Goal: Ask a question: Seek information or help from site administrators or community

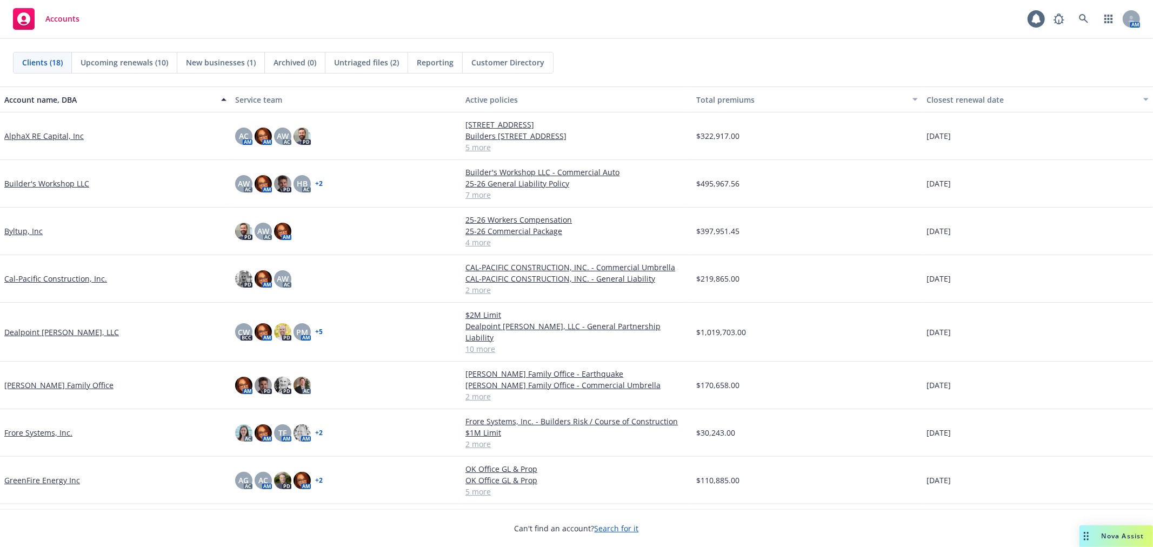
click at [44, 475] on link "GreenFire Energy Inc" at bounding box center [42, 480] width 76 height 11
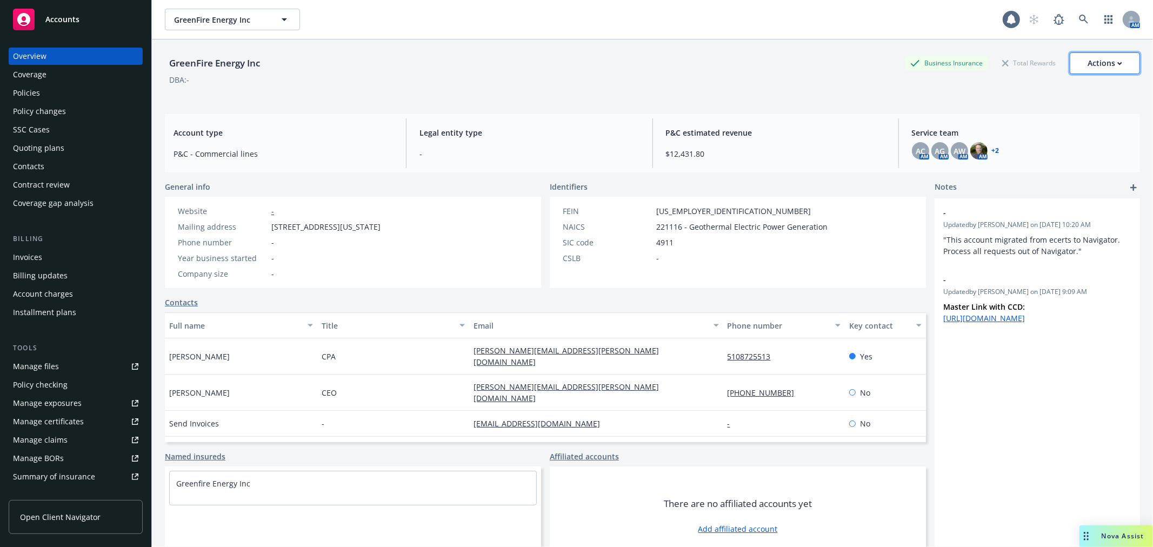
click at [1118, 62] on icon "button" at bounding box center [1120, 64] width 5 height 4
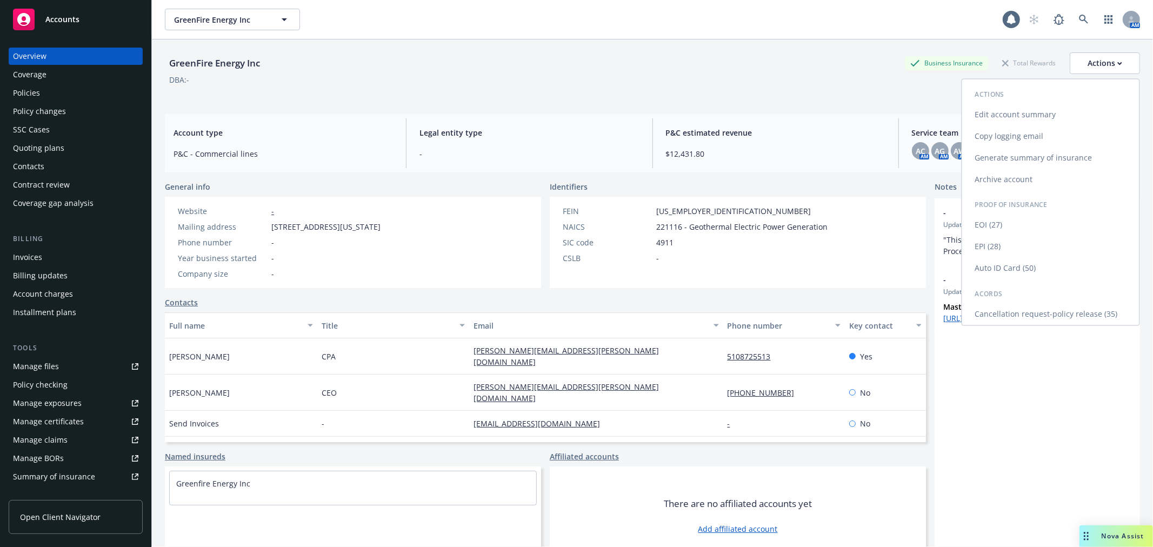
click at [1026, 115] on link "Edit account summary" at bounding box center [1051, 115] width 177 height 22
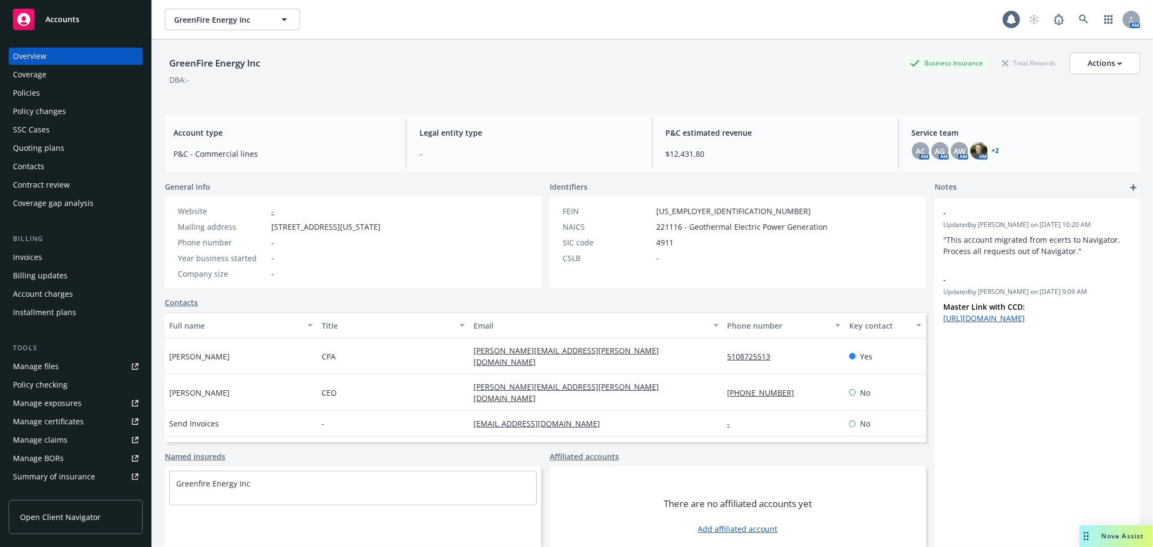
select select "US"
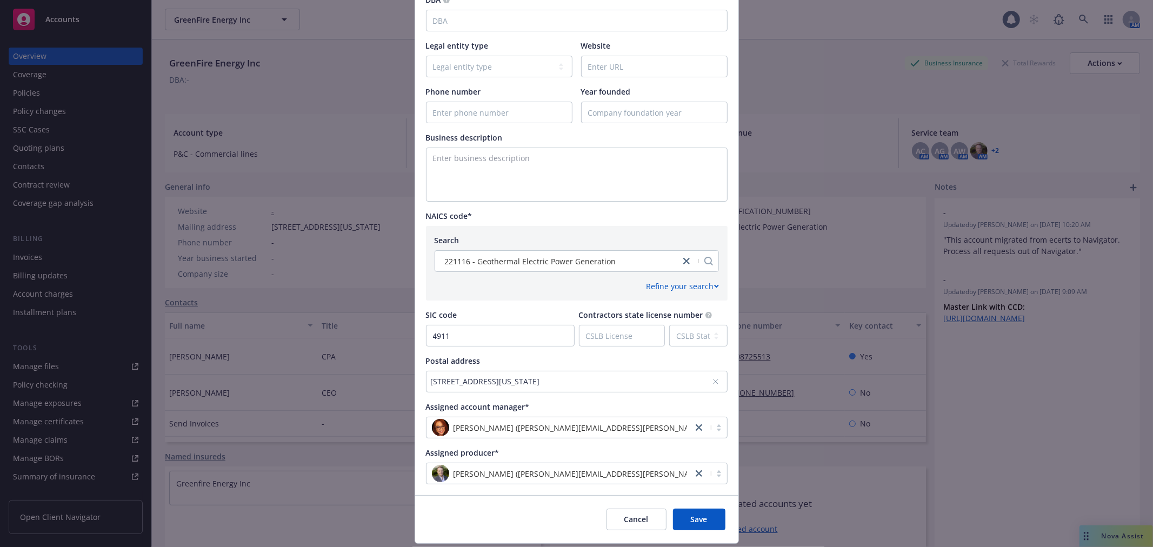
scroll to position [331, 0]
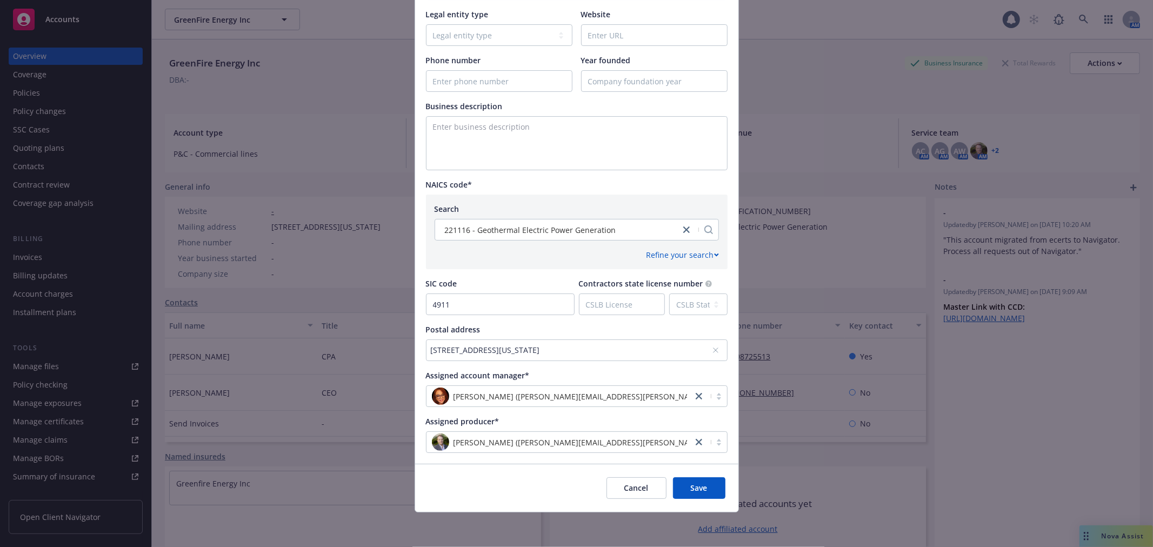
click at [660, 348] on div "[STREET_ADDRESS][US_STATE]" at bounding box center [571, 349] width 281 height 11
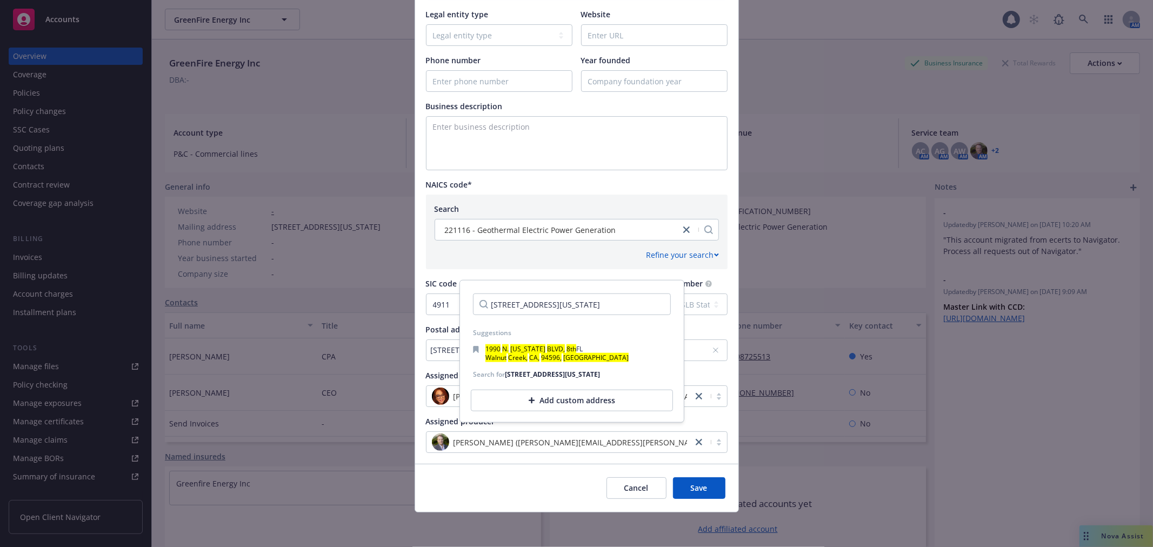
click at [651, 304] on input "[STREET_ADDRESS][US_STATE]" at bounding box center [572, 305] width 198 height 22
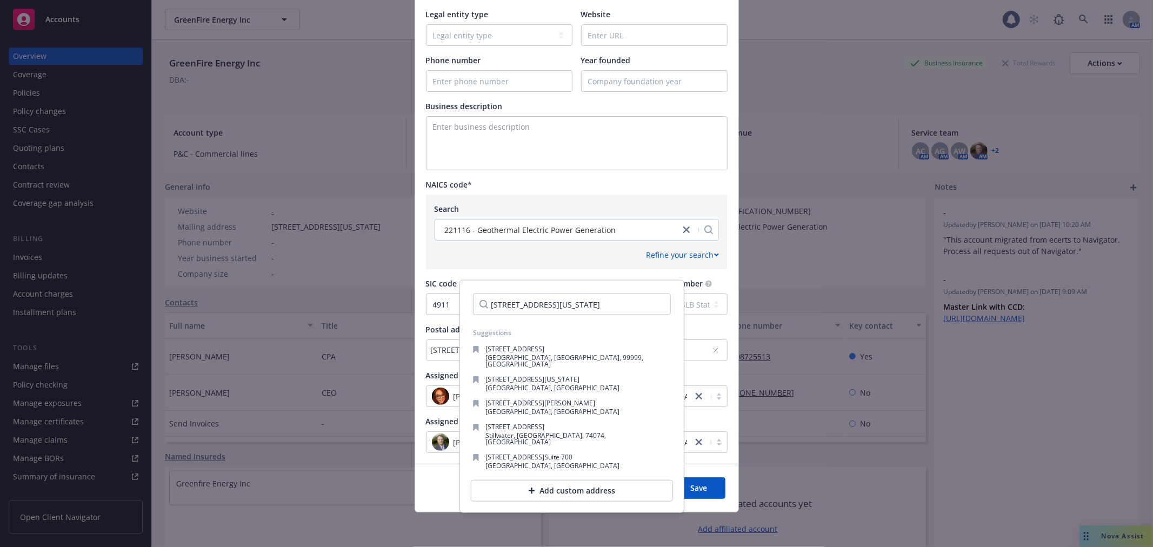
scroll to position [0, 30]
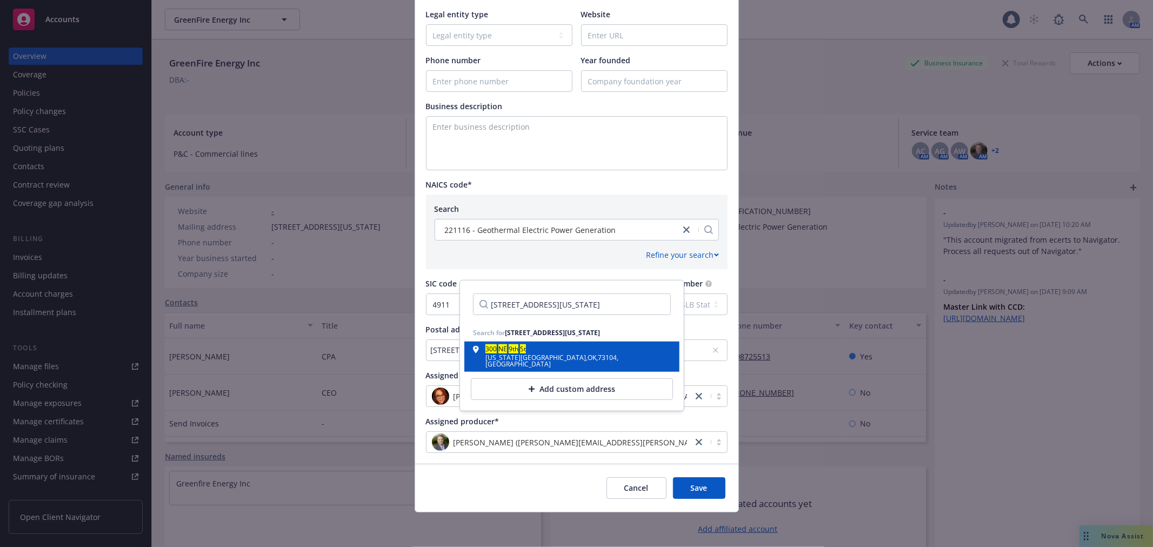
type input "[STREET_ADDRESS][US_STATE]"
click at [535, 364] on div "[US_STATE][GEOGRAPHIC_DATA] , [GEOGRAPHIC_DATA]" at bounding box center [578, 361] width 185 height 13
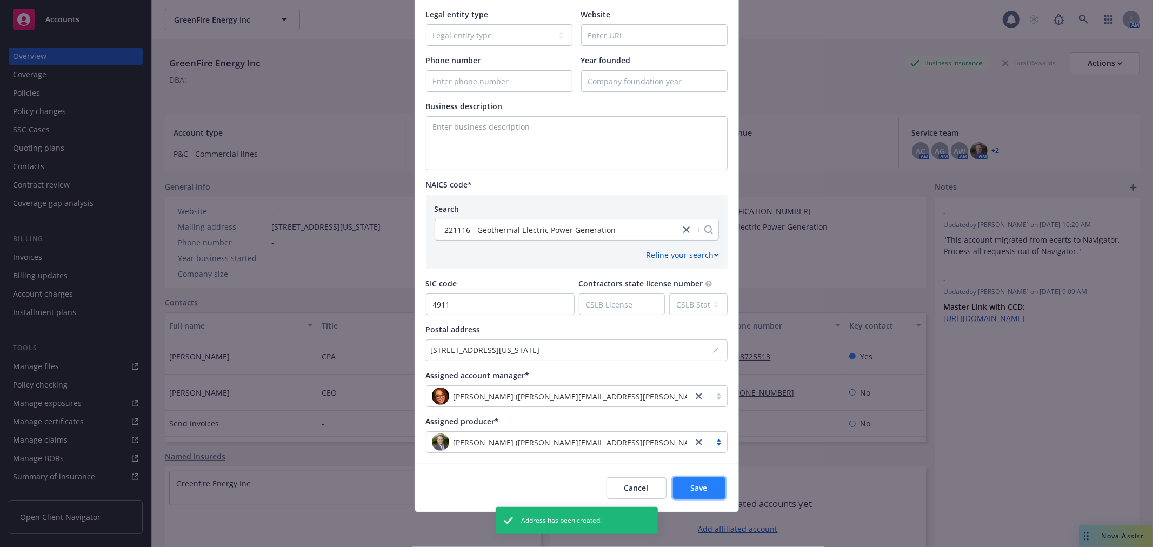
click at [696, 483] on span "Save" at bounding box center [699, 488] width 17 height 10
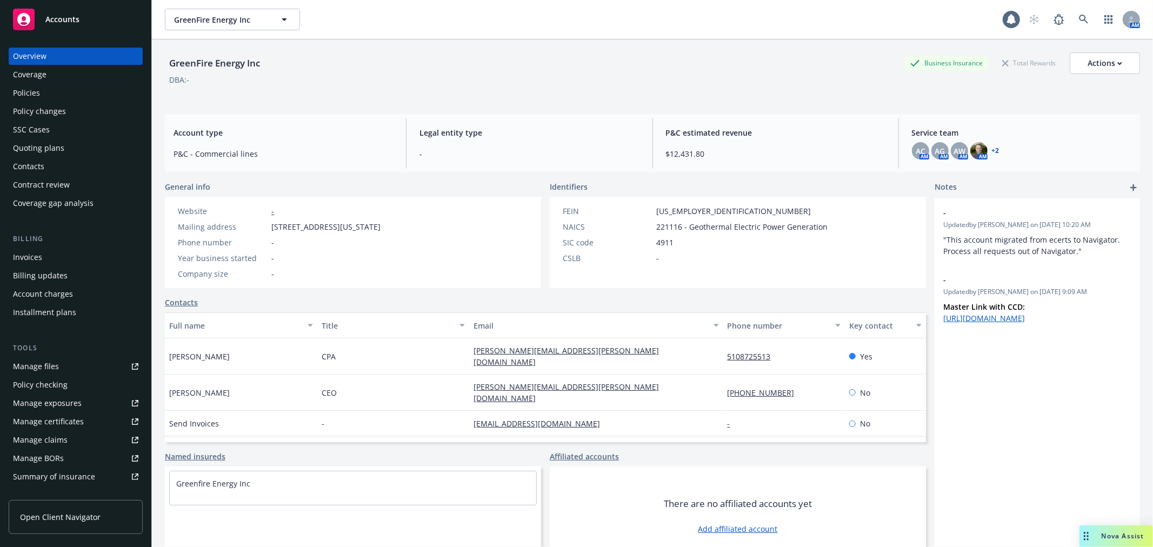
click at [25, 93] on div "Policies" at bounding box center [26, 92] width 27 height 17
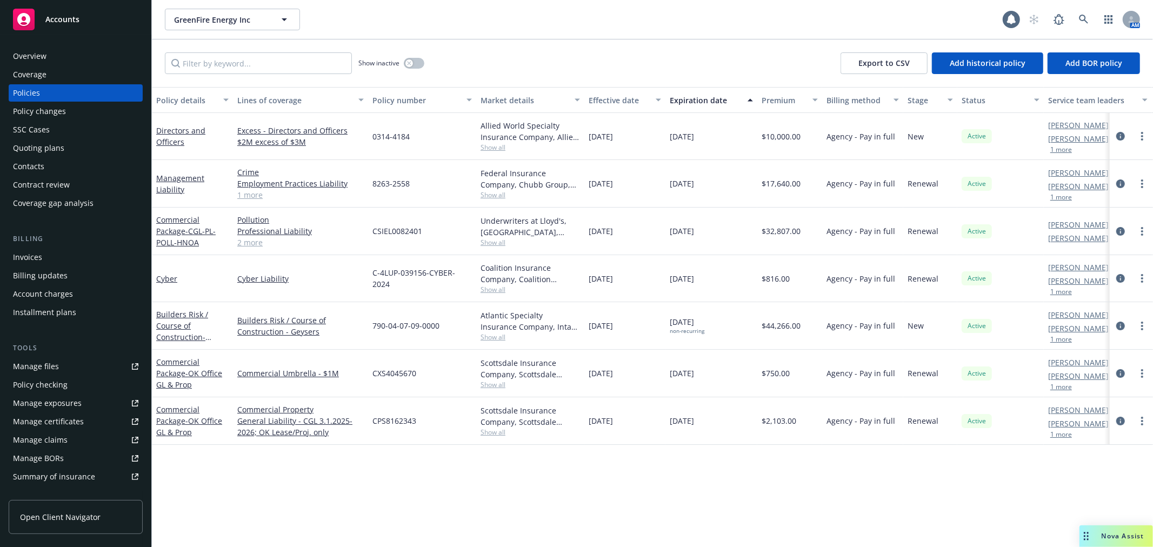
click at [1099, 537] on div "Nova Assist" at bounding box center [1123, 536] width 60 height 9
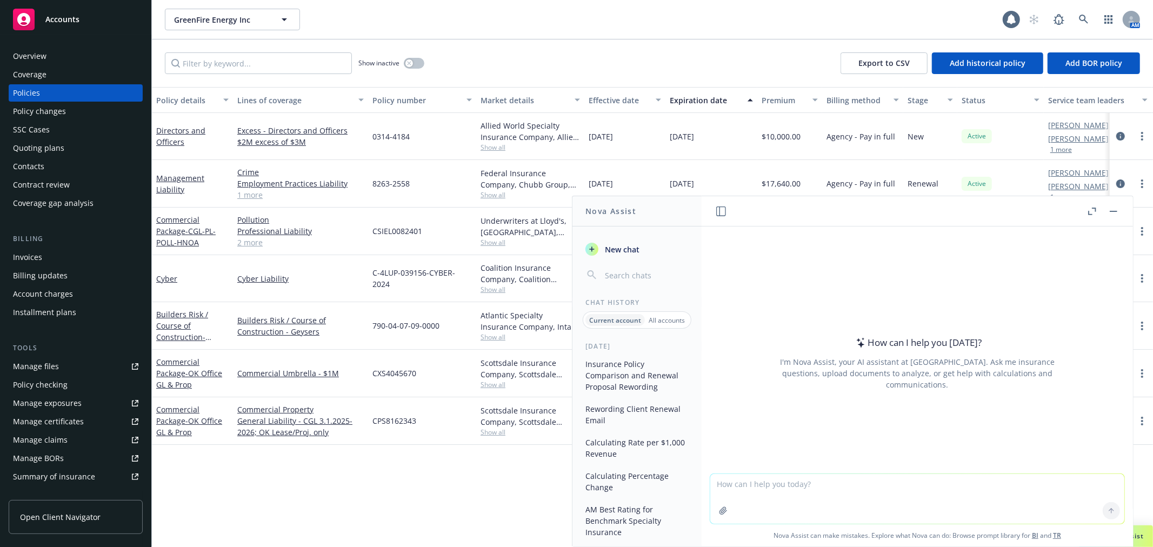
click at [775, 494] on textarea at bounding box center [918, 499] width 414 height 50
click at [50, 55] on div "Overview" at bounding box center [75, 56] width 125 height 17
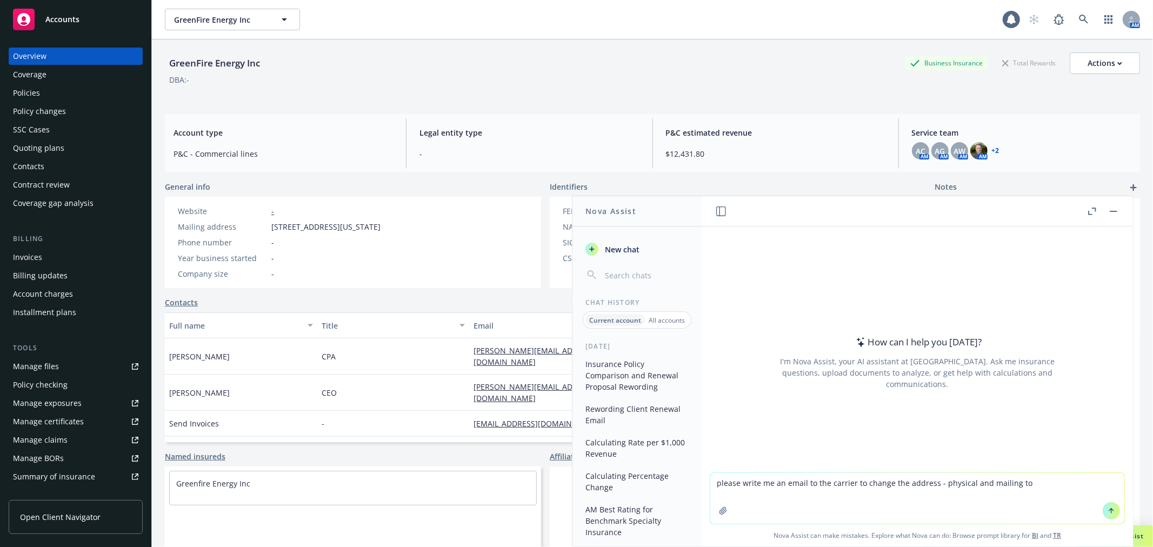
drag, startPoint x: 268, startPoint y: 228, endPoint x: 414, endPoint y: 229, distance: 146.0
click at [385, 229] on div "Mailing address [STREET_ADDRESS][US_STATE]" at bounding box center [279, 226] width 211 height 11
copy div "[STREET_ADDRESS][US_STATE]"
click at [1032, 483] on textarea "please write me an email to the carrier to change the address - physical and ma…" at bounding box center [918, 498] width 414 height 51
paste textarea "[STREET_ADDRESS][US_STATE]"
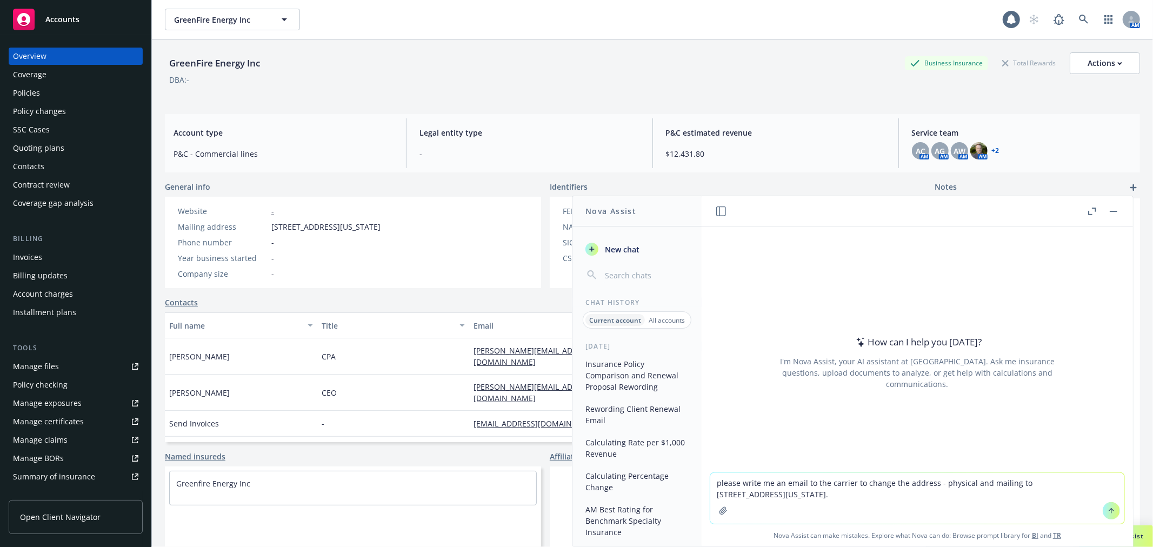
type textarea "please write me an email to the carrier to change the address - physical and ma…"
click at [1108, 507] on icon at bounding box center [1112, 511] width 8 height 8
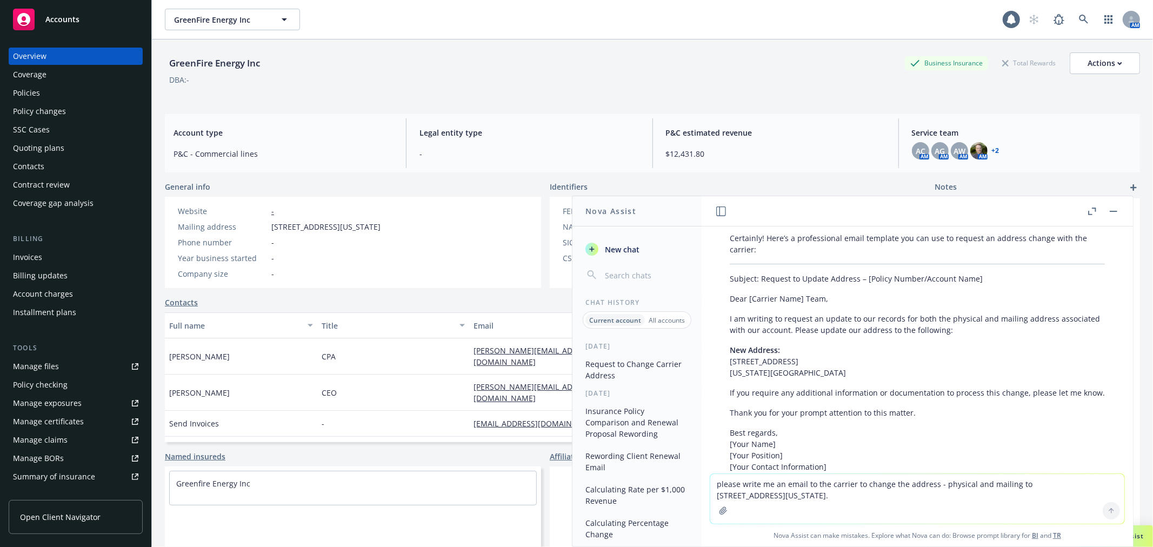
scroll to position [31, 0]
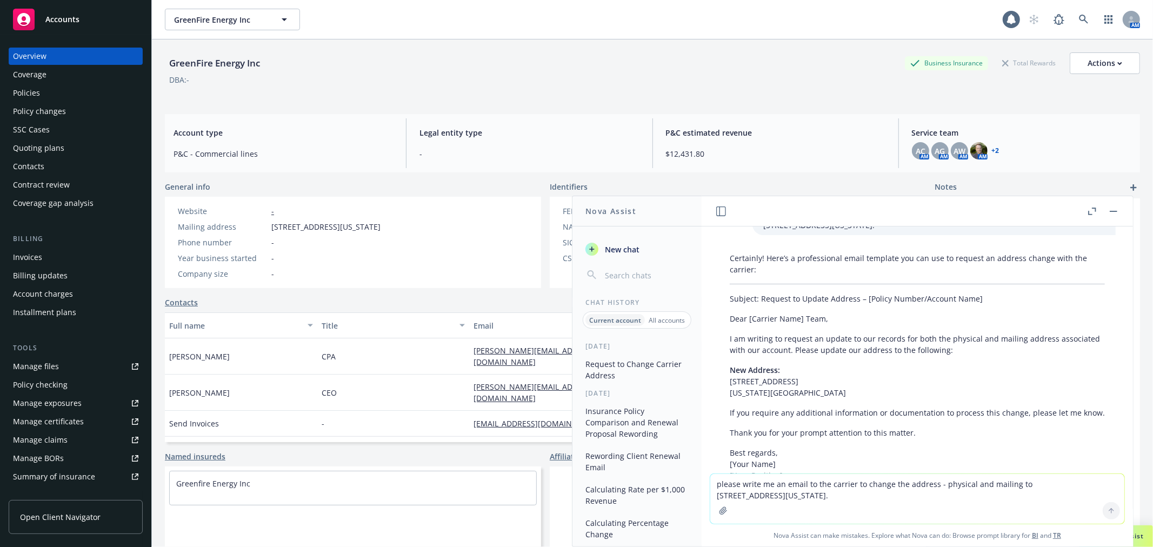
click at [773, 499] on textarea "please write me an email to the carrier to change the address - physical and ma…" at bounding box center [918, 499] width 414 height 50
type textarea "the client address, not our address"
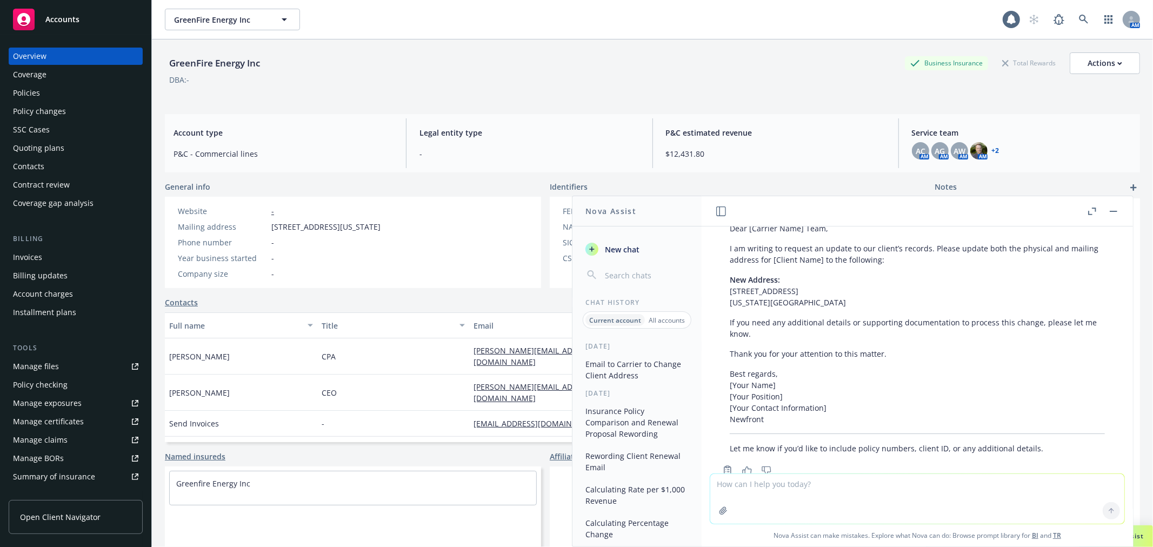
scroll to position [457, 0]
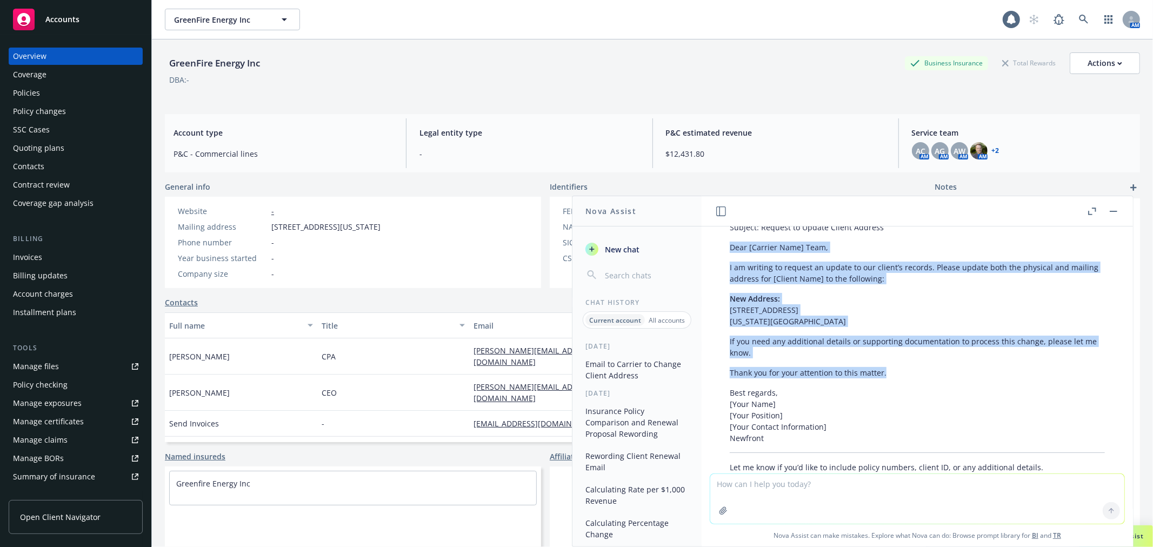
drag, startPoint x: 729, startPoint y: 257, endPoint x: 902, endPoint y: 384, distance: 214.7
click at [902, 384] on div "Thank you for clarifying. Here’s a revised email template for requesting a clie…" at bounding box center [917, 327] width 397 height 301
copy div "Dear [Carrier Name] Team, I am writing to request an update to our client’s rec…"
click at [57, 95] on div "Policies" at bounding box center [75, 92] width 125 height 17
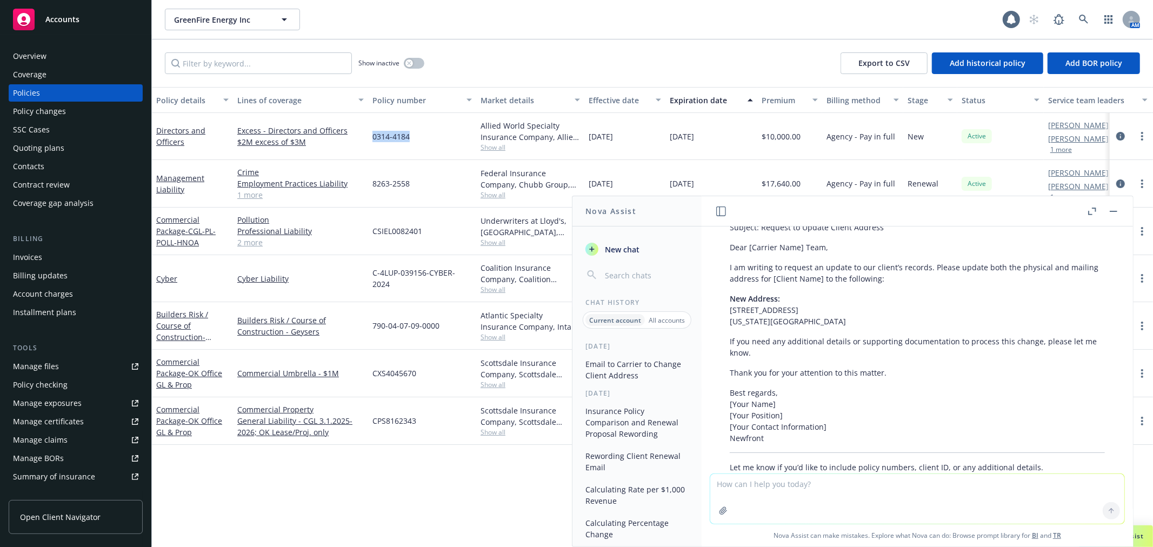
drag, startPoint x: 374, startPoint y: 138, endPoint x: 408, endPoint y: 143, distance: 35.0
click at [408, 143] on div "0314-4184" at bounding box center [422, 136] width 108 height 47
copy span "0314-4184"
click at [75, 48] on div "Overview" at bounding box center [75, 56] width 125 height 17
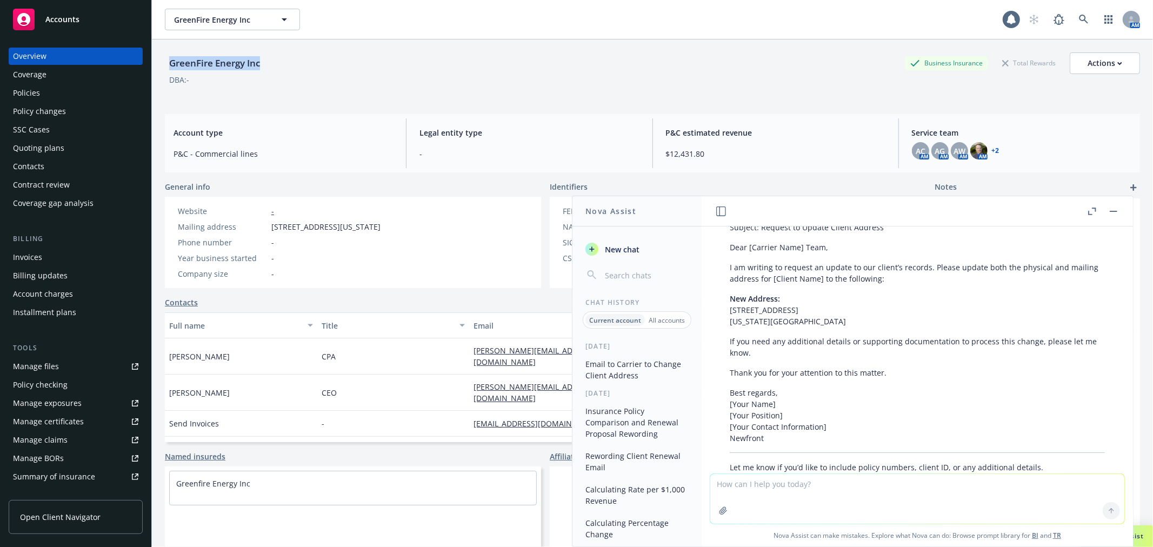
drag, startPoint x: 172, startPoint y: 65, endPoint x: 268, endPoint y: 67, distance: 95.7
click at [268, 67] on div "GreenFire Energy Inc Business Insurance Total Rewards Actions" at bounding box center [653, 63] width 976 height 22
copy div "GreenFire Energy Inc"
click at [55, 92] on div "Policies" at bounding box center [75, 92] width 125 height 17
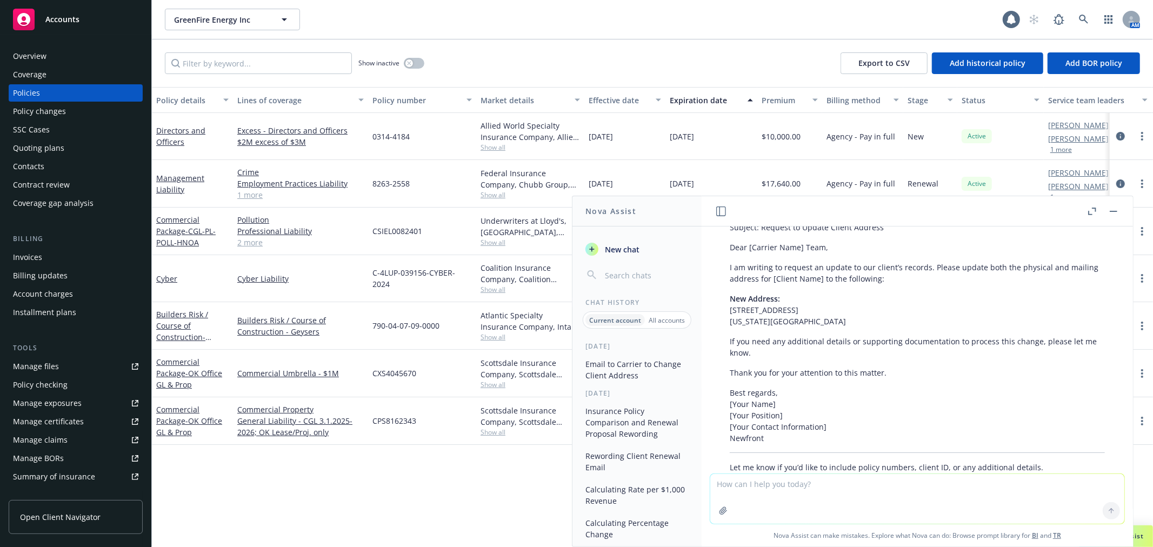
click at [369, 186] on div "8263-2558" at bounding box center [422, 184] width 108 height 48
drag, startPoint x: 373, startPoint y: 185, endPoint x: 409, endPoint y: 186, distance: 35.7
click at [409, 186] on span "8263-2558" at bounding box center [391, 183] width 37 height 11
copy span "8263-2558"
click at [1116, 211] on rect "button" at bounding box center [1114, 211] width 8 height 1
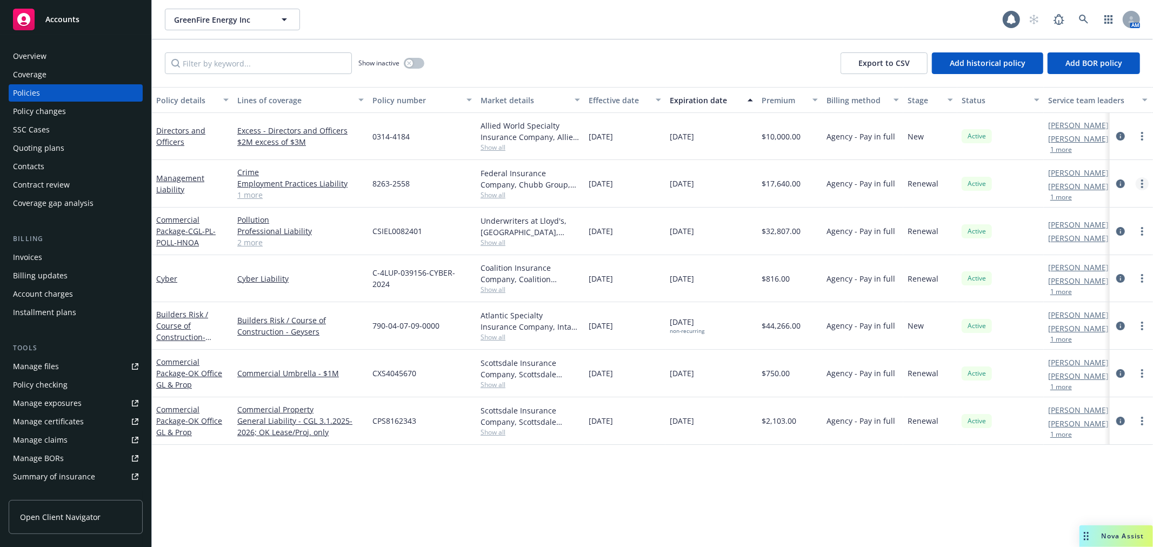
click at [1144, 184] on link "more" at bounding box center [1142, 183] width 13 height 13
click at [1090, 336] on link "Copy logging email" at bounding box center [1085, 336] width 127 height 22
click at [1139, 136] on link "more" at bounding box center [1142, 136] width 13 height 13
click at [1083, 288] on link "Copy logging email" at bounding box center [1085, 288] width 127 height 22
drag, startPoint x: 374, startPoint y: 278, endPoint x: 474, endPoint y: 277, distance: 100.6
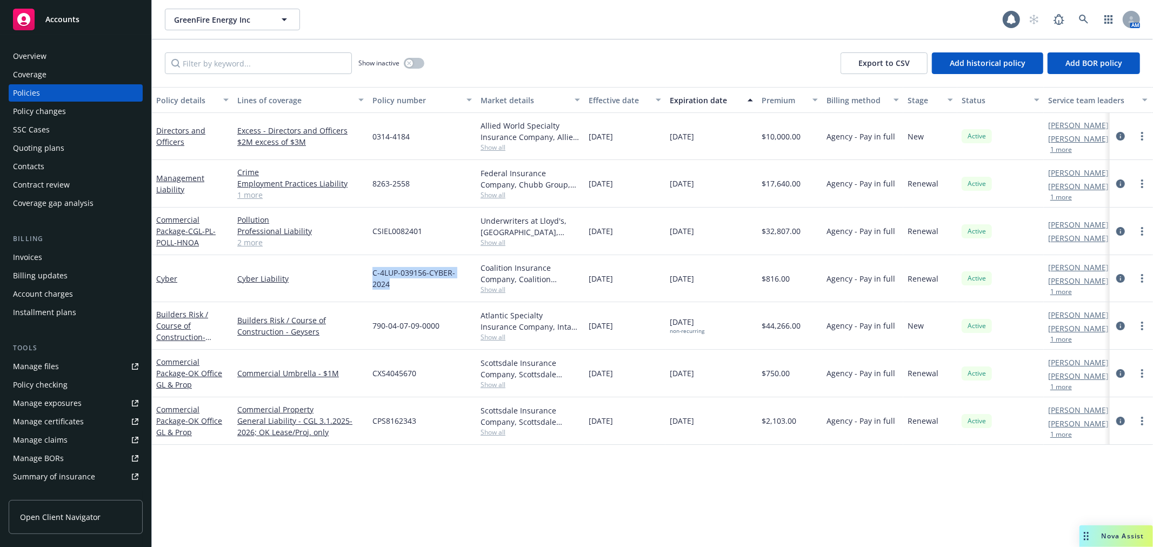
click at [474, 277] on div "C-4LUP-039156-CYBER-2024" at bounding box center [422, 278] width 108 height 47
copy span "C-4LUP-039156-CYBER-2024"
drag, startPoint x: 374, startPoint y: 231, endPoint x: 423, endPoint y: 235, distance: 49.9
click at [423, 235] on div "CSIEL0082401" at bounding box center [422, 232] width 108 height 48
copy span "CSIEL0082401"
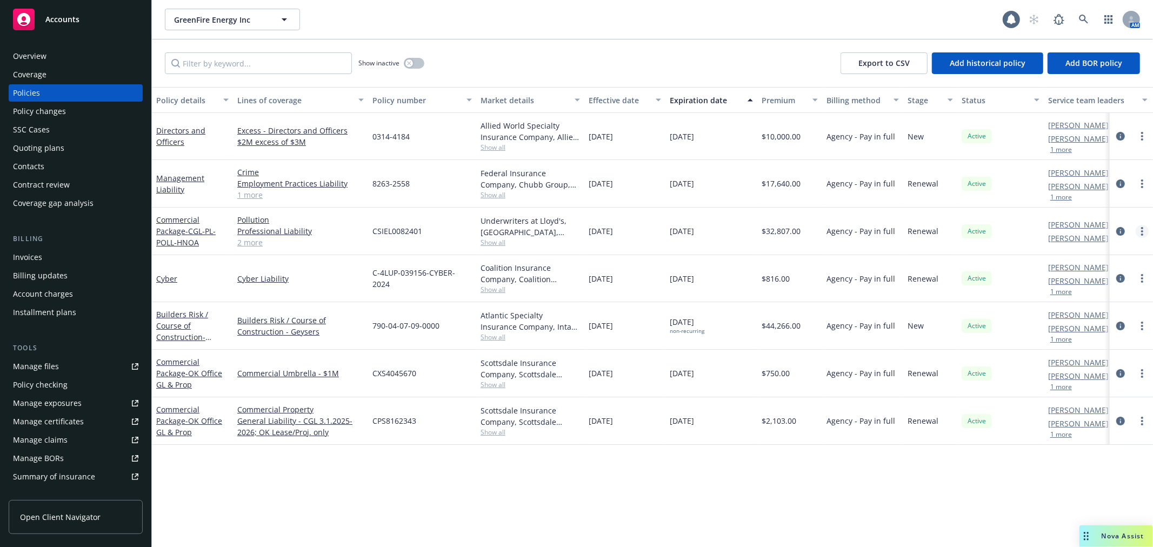
click at [1144, 228] on link "more" at bounding box center [1142, 231] width 13 height 13
click at [1069, 380] on link "Copy logging email" at bounding box center [1085, 384] width 127 height 22
click at [79, 18] on div "Accounts" at bounding box center [75, 20] width 125 height 22
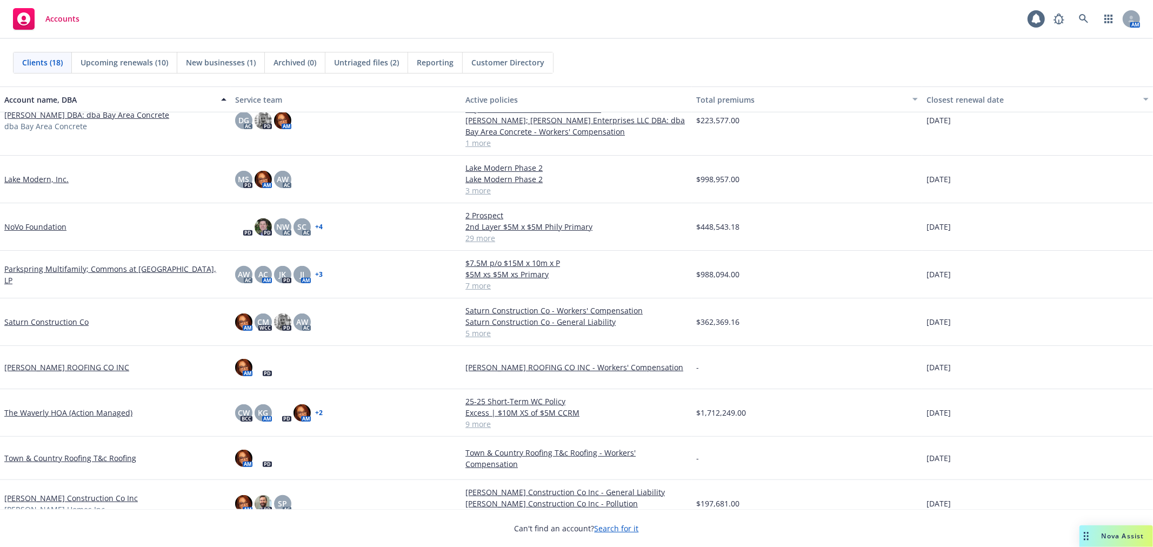
scroll to position [435, 0]
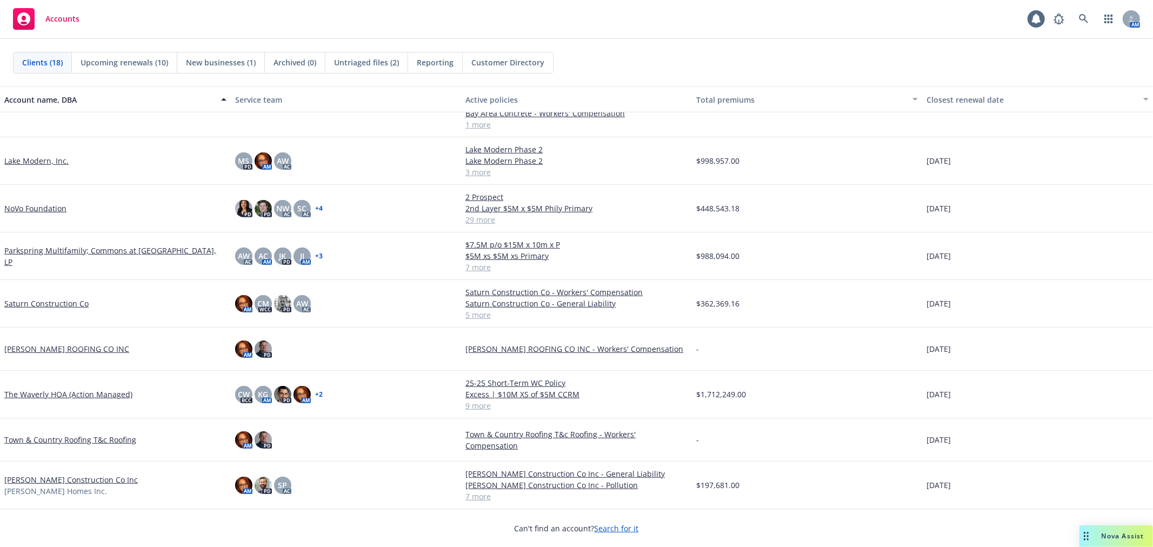
click at [51, 478] on link "[PERSON_NAME] Construction Co Inc" at bounding box center [71, 479] width 134 height 11
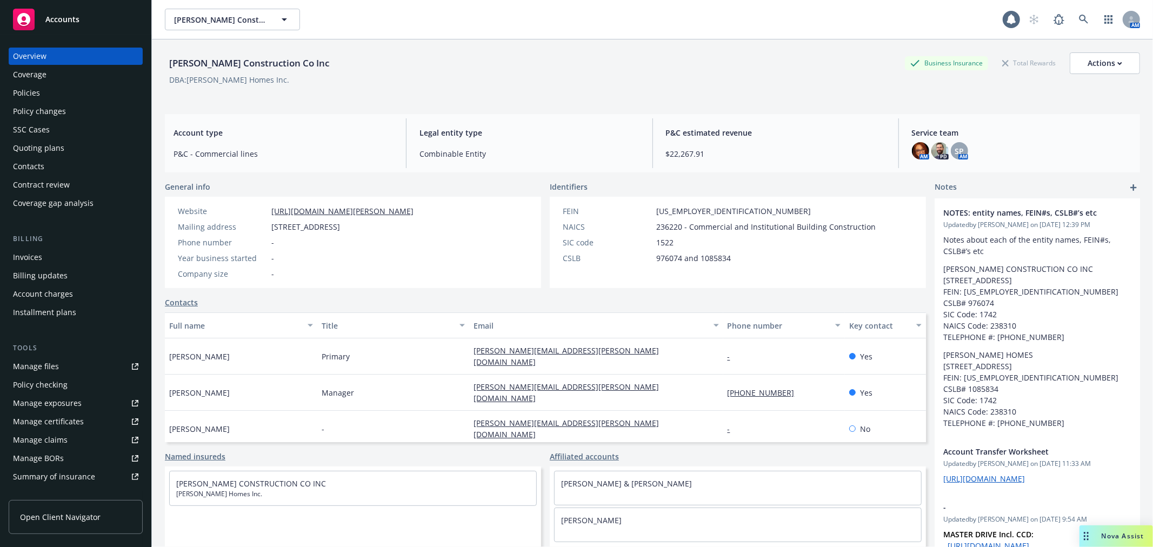
click at [1089, 538] on div "Drag to move" at bounding box center [1087, 537] width 14 height 22
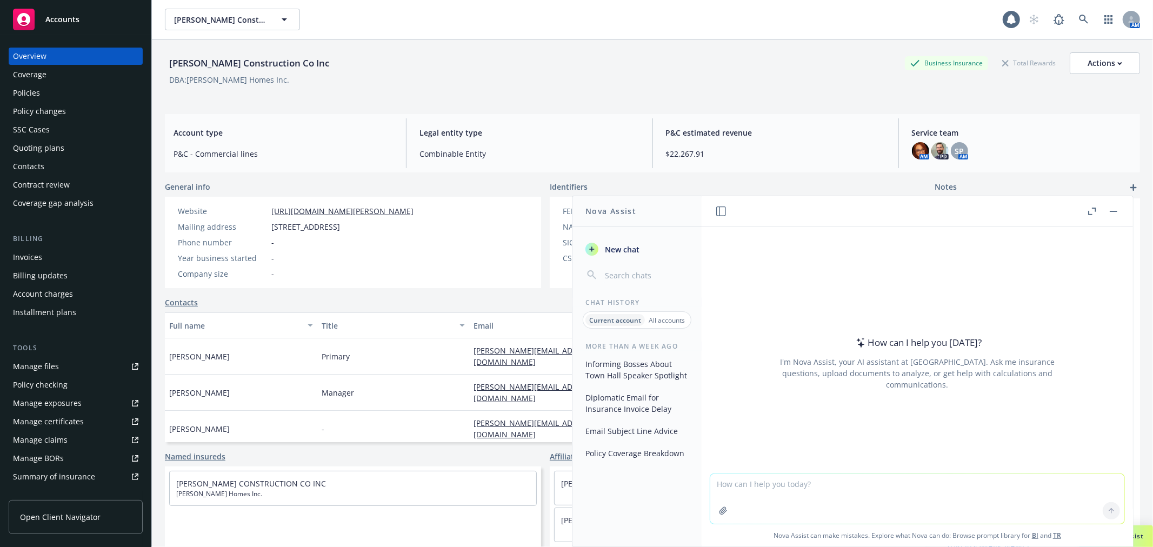
click at [742, 485] on textarea at bounding box center [918, 499] width 414 height 50
click at [1026, 484] on textarea "I need COPE info for the following location - I have included what we have so f…" at bounding box center [918, 498] width 414 height 51
paste textarea "Location 1: [STREET_ADDRESS] BPP Limit $35,000"
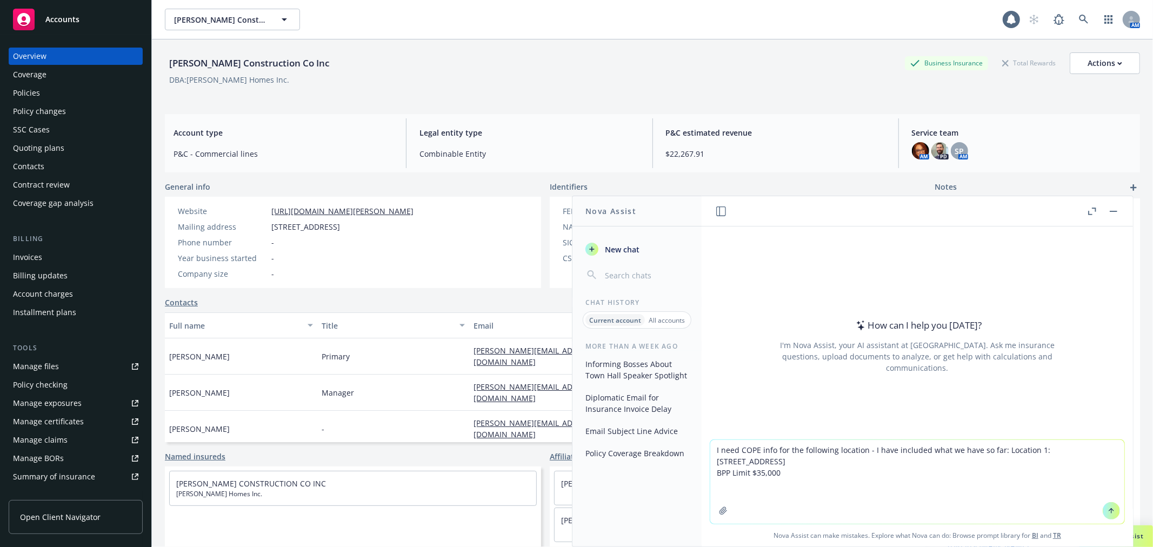
click at [804, 486] on textarea "I need COPE info for the following location - I have included what we have so f…" at bounding box center [918, 482] width 414 height 84
paste textarea "LOREMIPS DOLO SITAME: Consecte 8 — 96131 Adipiscin Elit., Seddoeiu, TE 05293 • …"
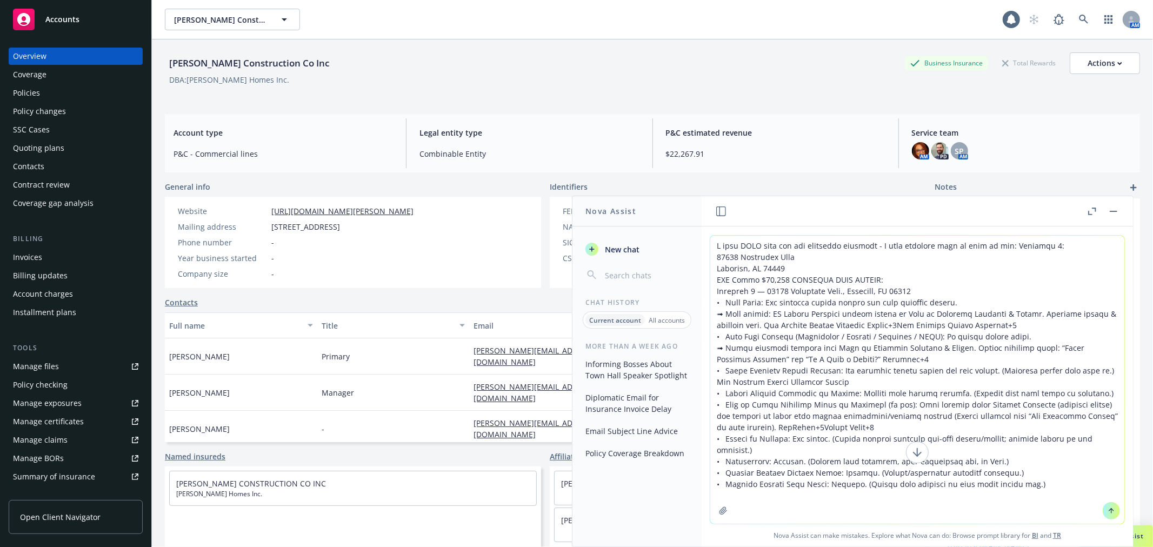
type textarea "L ipsu DOLO sita con adi elitseddo eiusmodt - I utla etdolore magn al enim ad m…"
click at [1108, 509] on icon at bounding box center [1112, 511] width 8 height 8
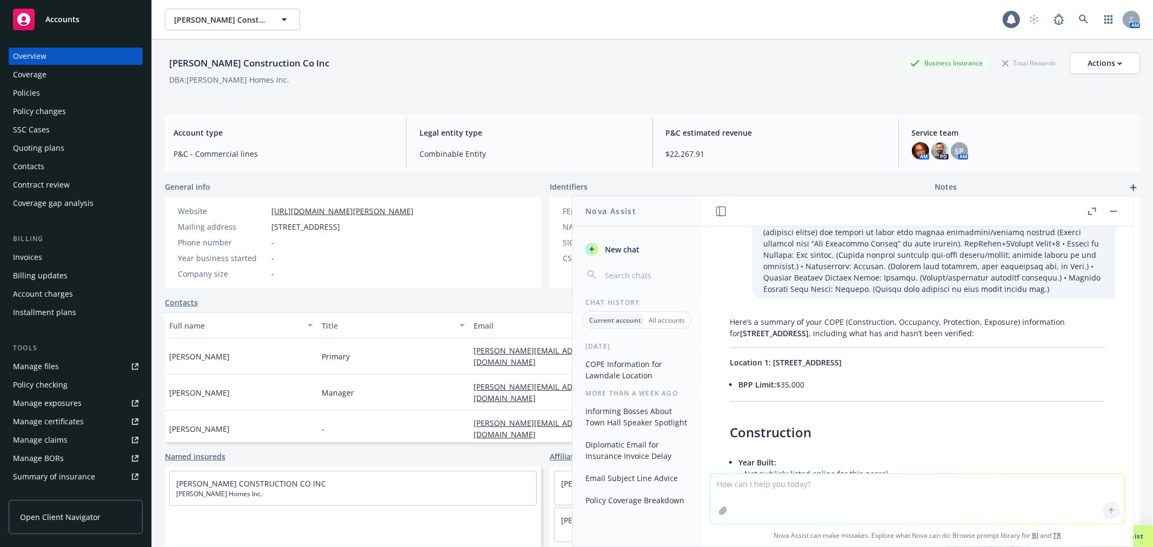
scroll to position [209, 0]
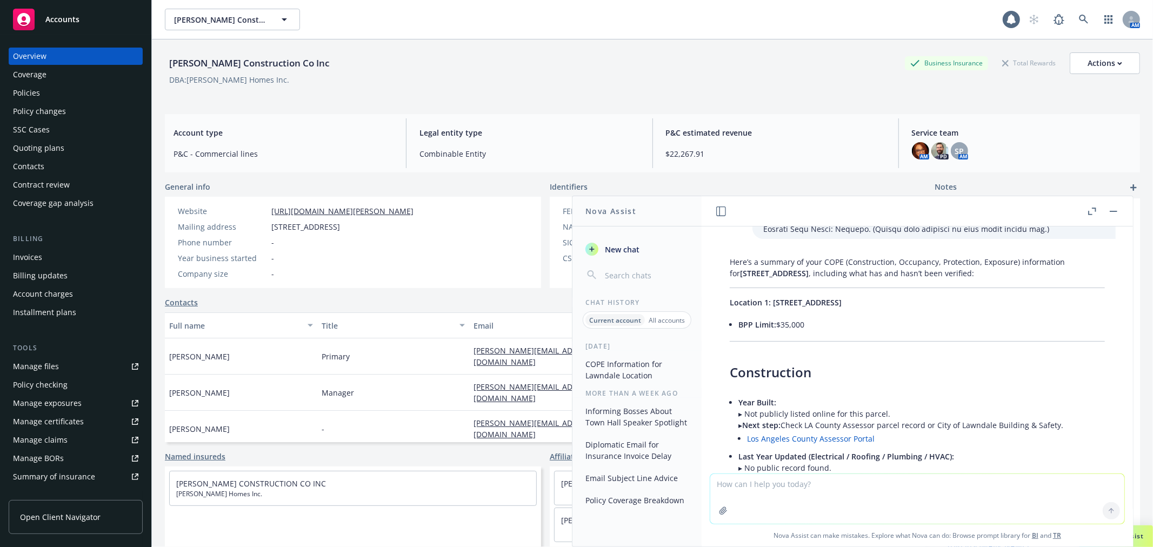
drag, startPoint x: 771, startPoint y: 290, endPoint x: 976, endPoint y: 282, distance: 205.6
copy span "[STREET_ADDRESS]"
click at [631, 244] on span "New chat" at bounding box center [621, 249] width 37 height 11
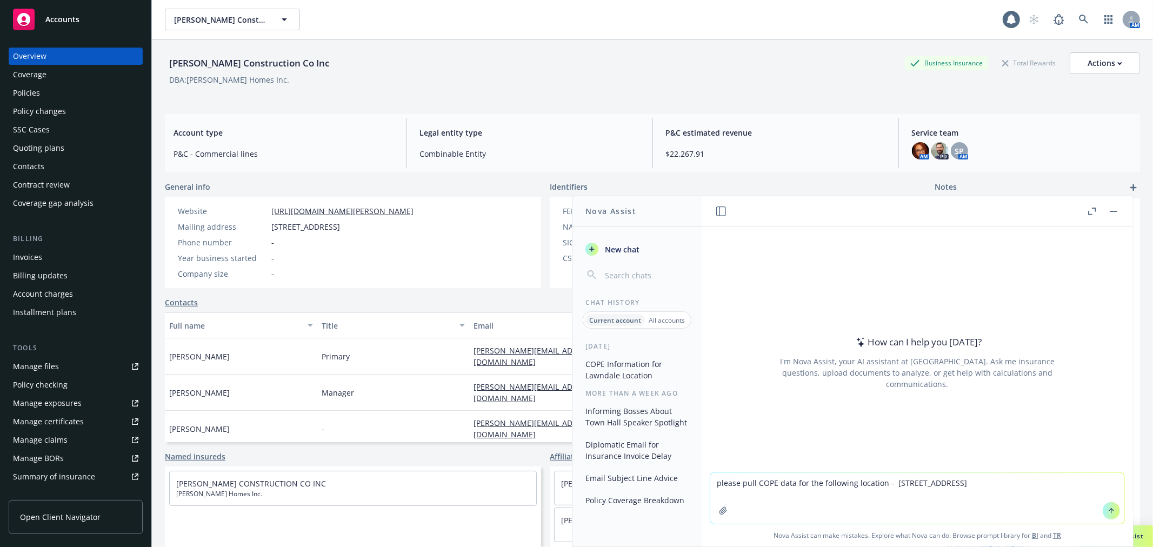
click at [887, 483] on textarea "please pull COPE data for the following location - [STREET_ADDRESS]" at bounding box center [918, 498] width 414 height 51
type textarea "please pull COPE data for the following location - [STREET_ADDRESS]"
click at [1108, 511] on icon at bounding box center [1112, 511] width 8 height 8
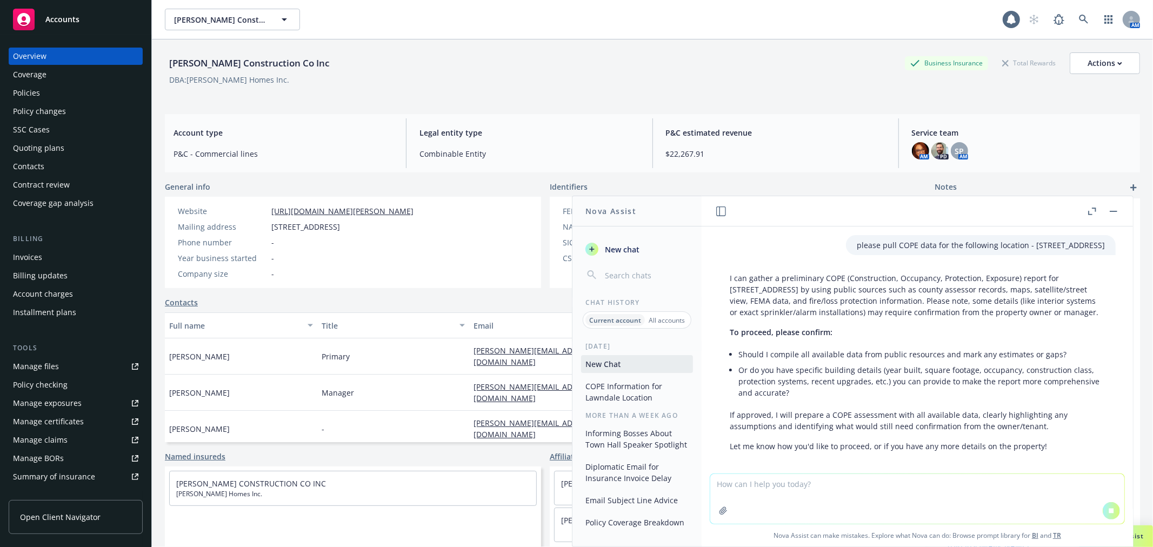
scroll to position [39, 0]
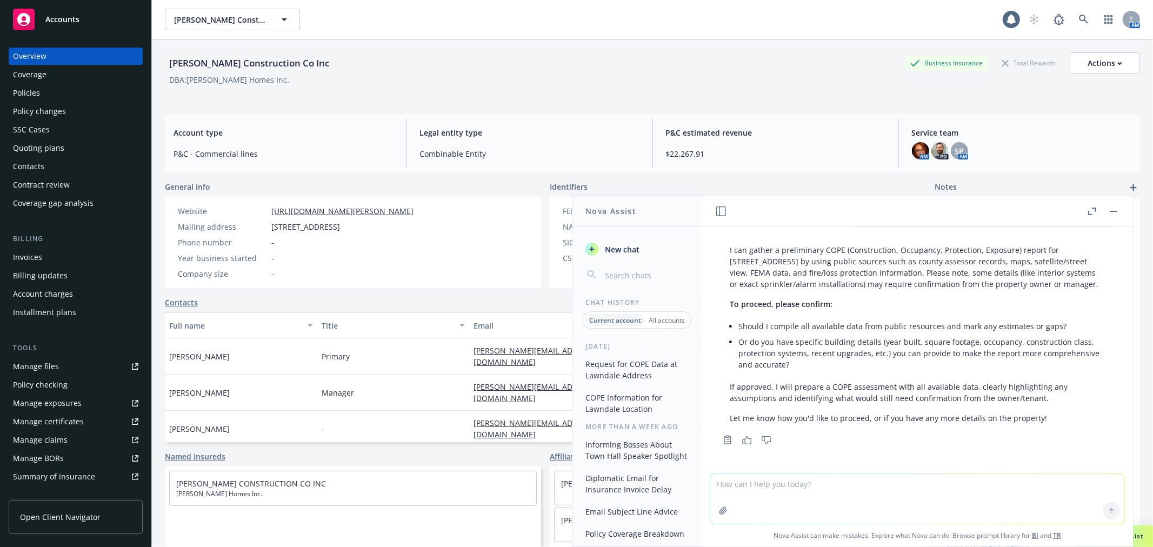
click at [835, 493] on textarea at bounding box center [918, 499] width 414 height 50
type textarea "P"
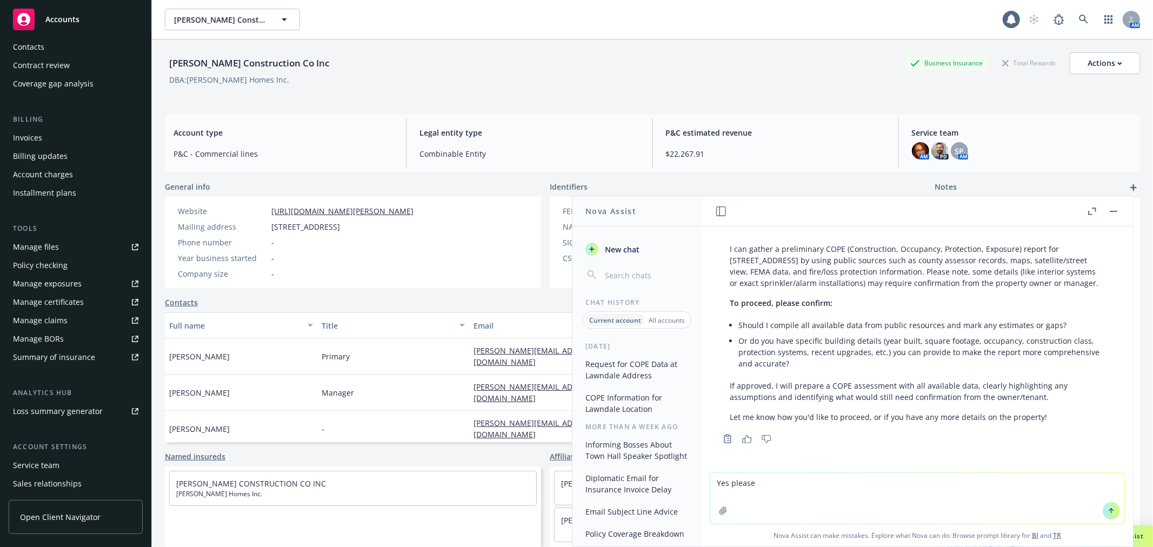
scroll to position [120, 0]
type textarea "Yes please - I do not have any further info at this time."
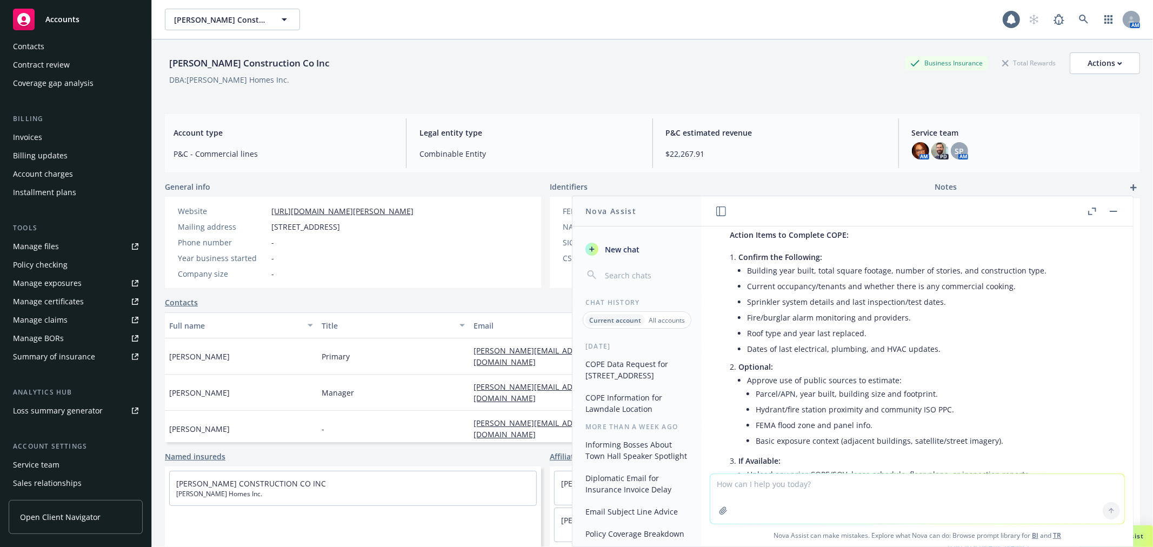
scroll to position [1224, 0]
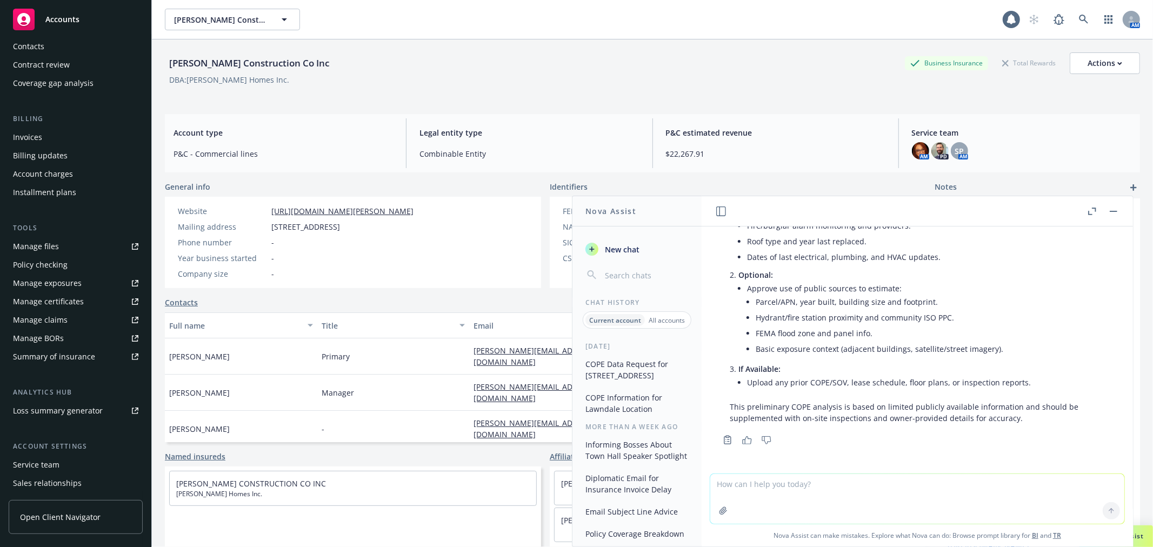
click at [633, 370] on button "COPE Data Request for [STREET_ADDRESS]" at bounding box center [637, 369] width 112 height 29
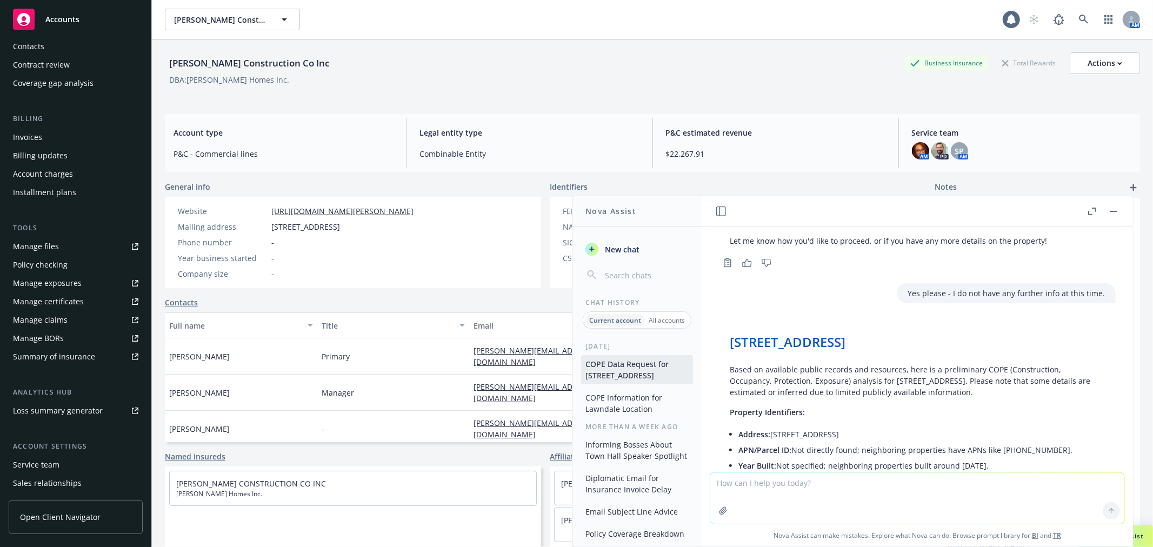
scroll to position [204, 0]
drag, startPoint x: 979, startPoint y: 382, endPoint x: 858, endPoint y: 400, distance: 122.5
click at [847, 393] on p "Based on available public records and resources, here is a preliminary COPE (Co…" at bounding box center [917, 383] width 375 height 34
copy p "COPE (Construction, Occupancy, Protection, Exposure)"
